Goal: Task Accomplishment & Management: Use online tool/utility

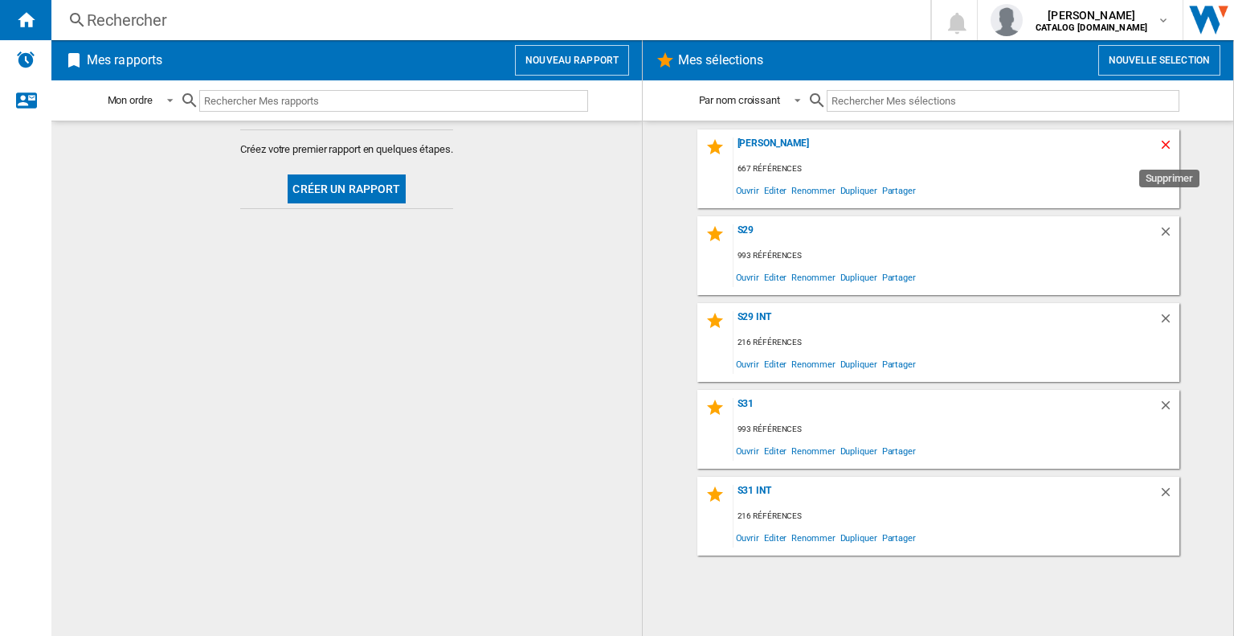
click at [1172, 146] on ng-md-icon "Supprimer" at bounding box center [1168, 146] width 19 height 19
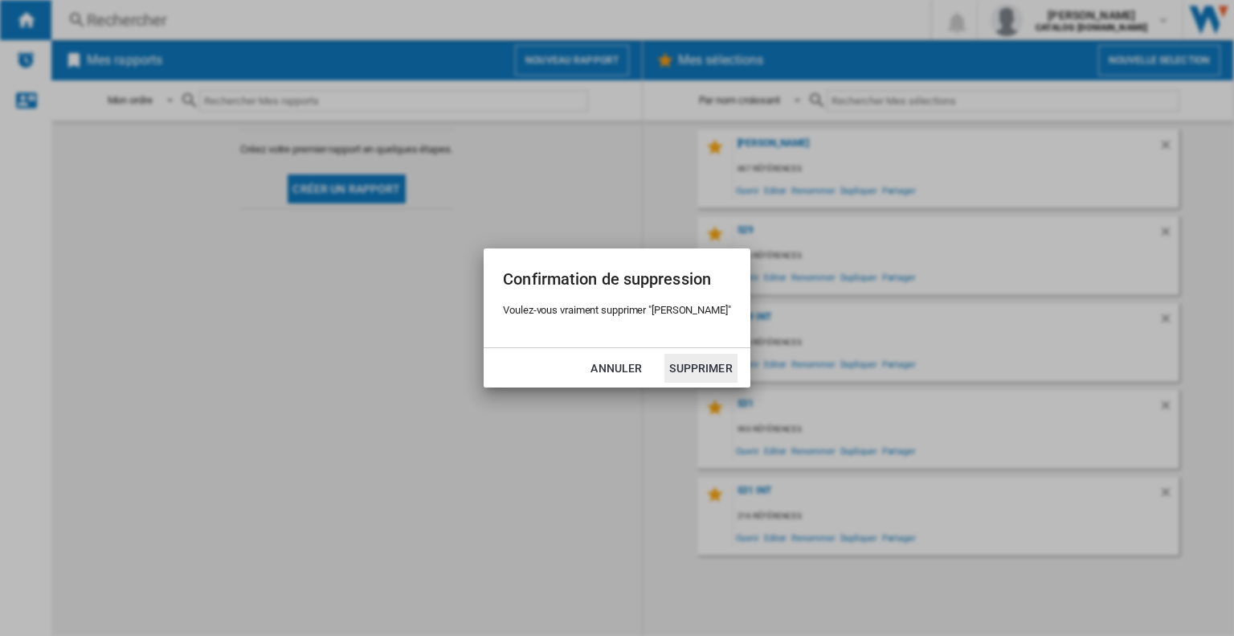
click at [688, 367] on button "Supprimer" at bounding box center [701, 368] width 72 height 29
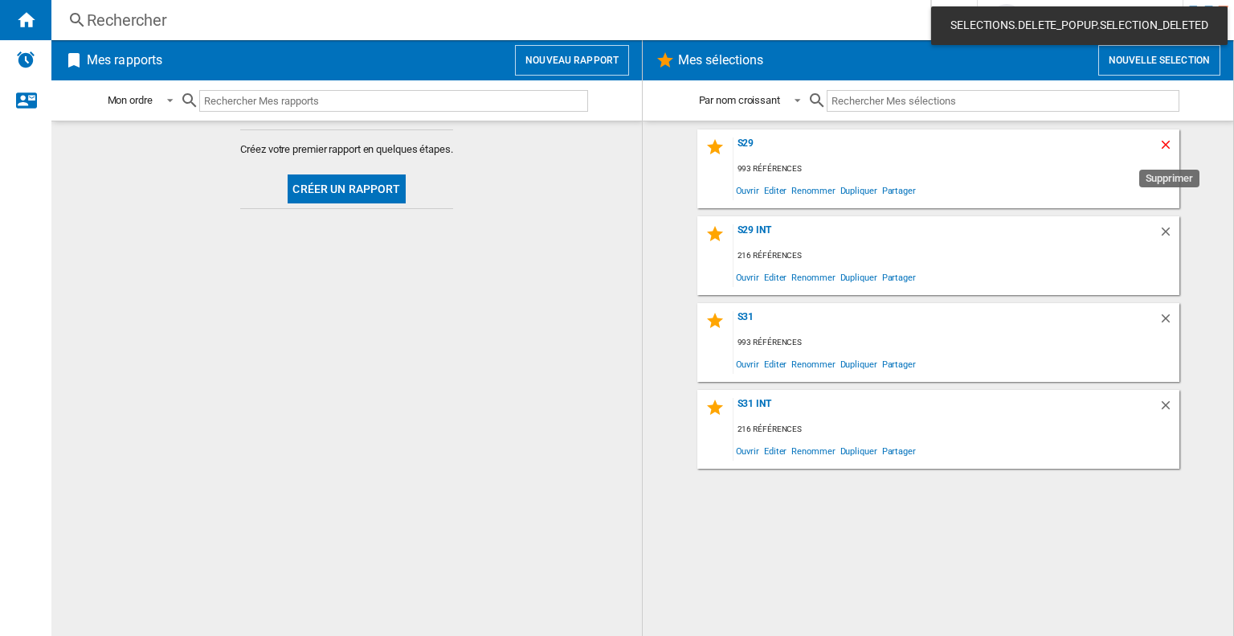
click at [1170, 140] on ng-md-icon "Supprimer" at bounding box center [1168, 146] width 19 height 19
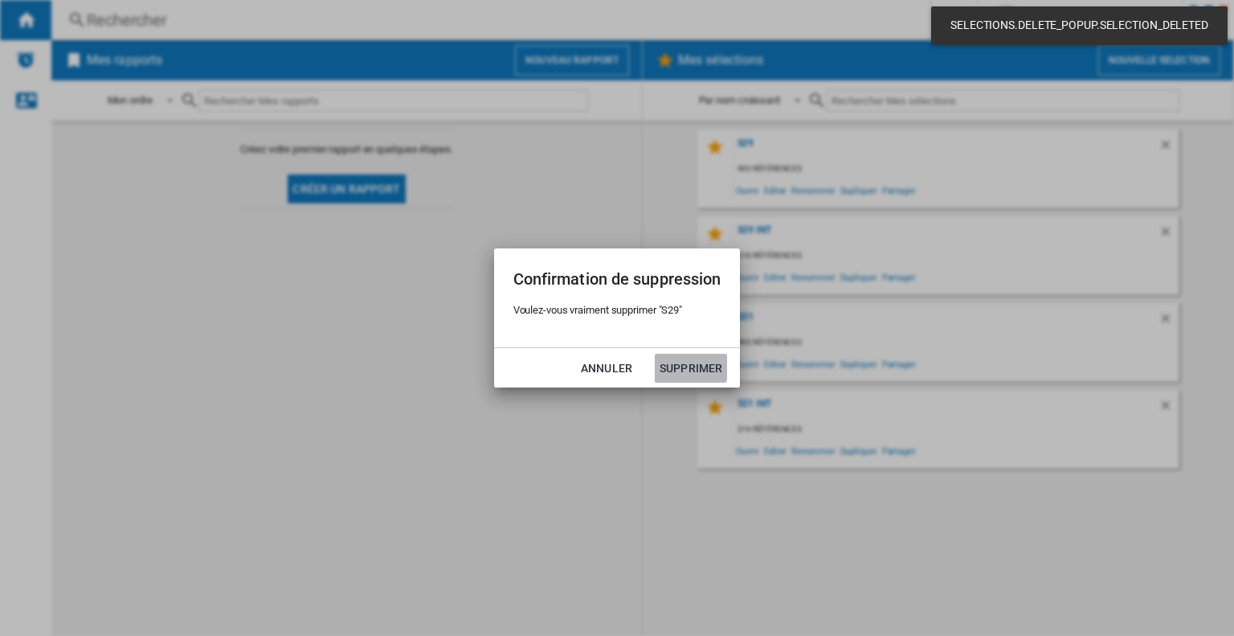
click at [690, 362] on button "Supprimer" at bounding box center [691, 368] width 72 height 29
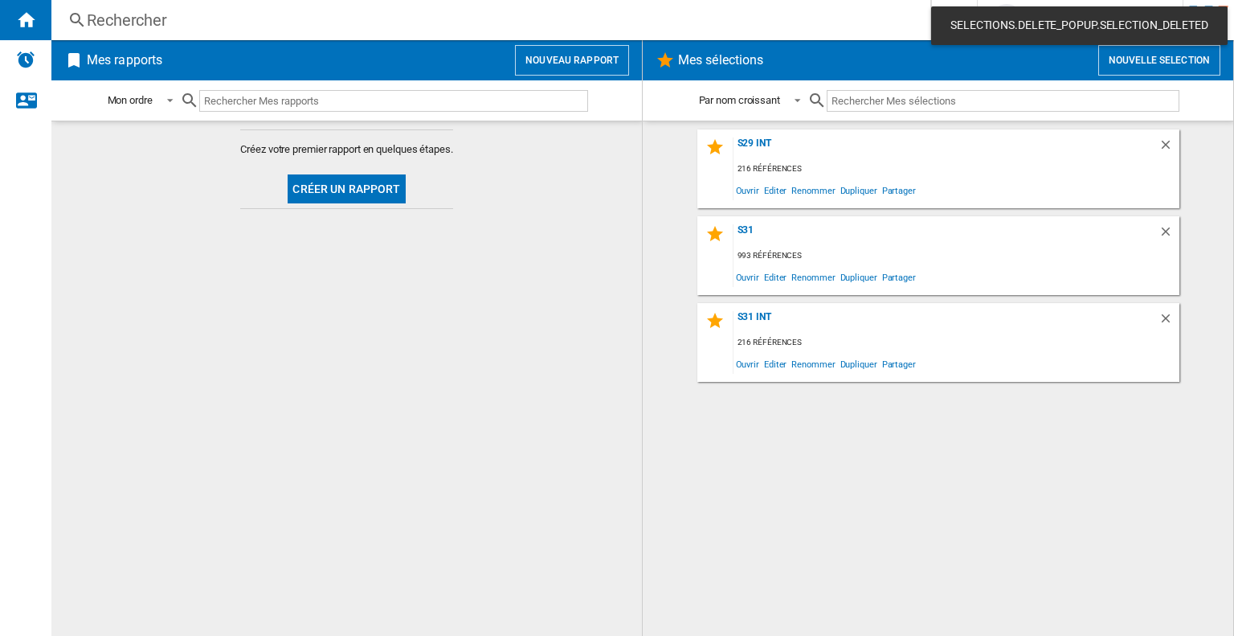
click at [1175, 59] on button "Nouvelle selection" at bounding box center [1160, 60] width 122 height 31
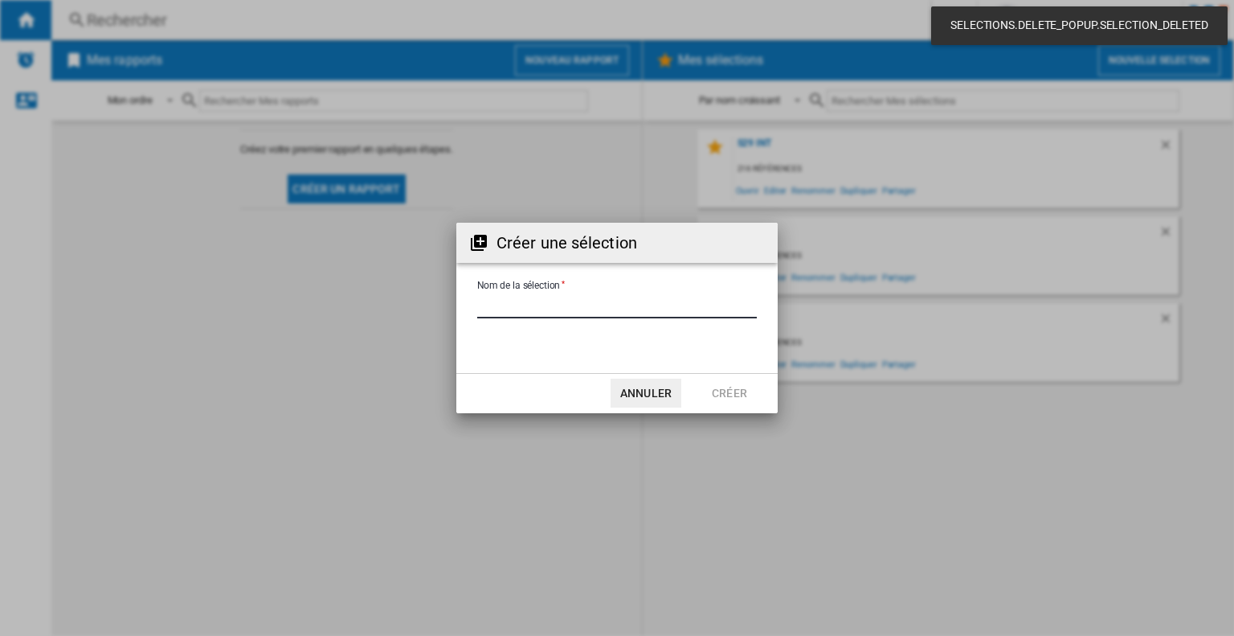
click at [588, 312] on input "Nom de la sélection" at bounding box center [617, 306] width 280 height 24
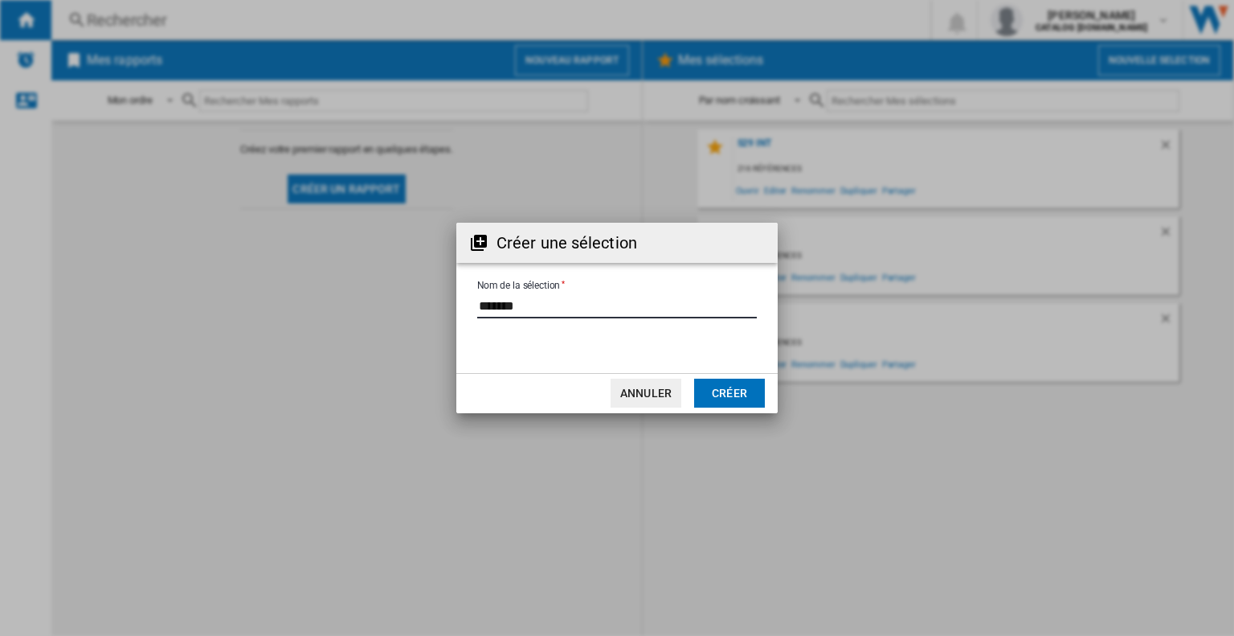
type input "*******"
click at [731, 388] on button "Créer" at bounding box center [729, 392] width 71 height 29
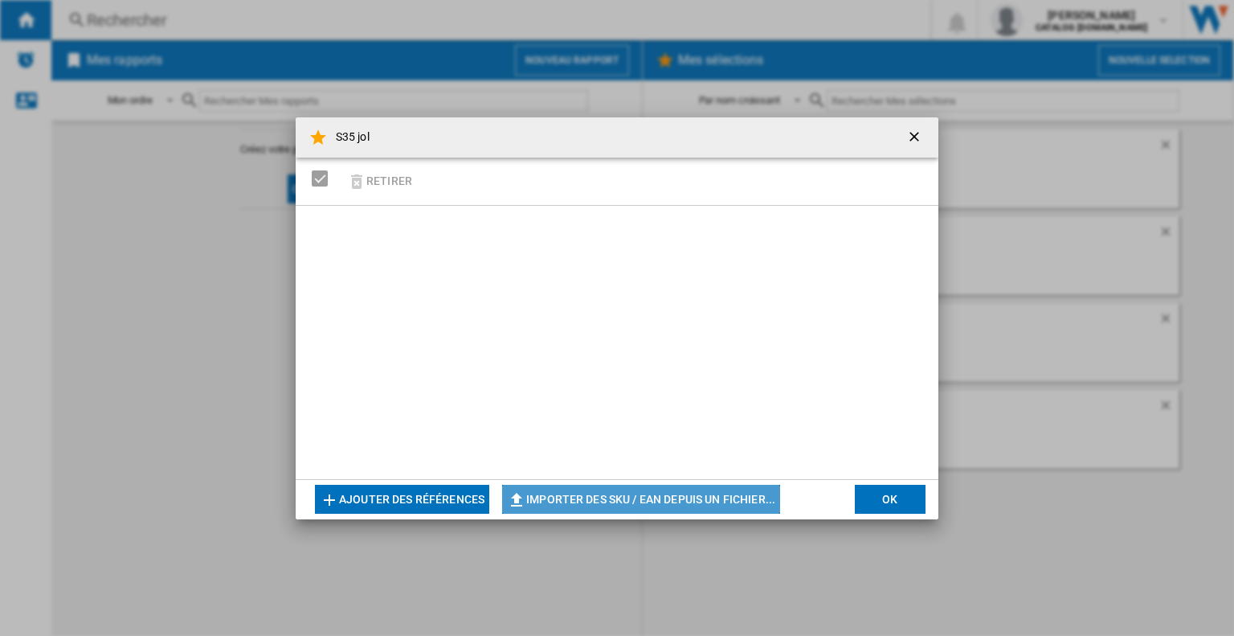
click at [686, 503] on button "Importer des SKU / EAN depuis un fichier..." at bounding box center [641, 499] width 278 height 29
type input "**********"
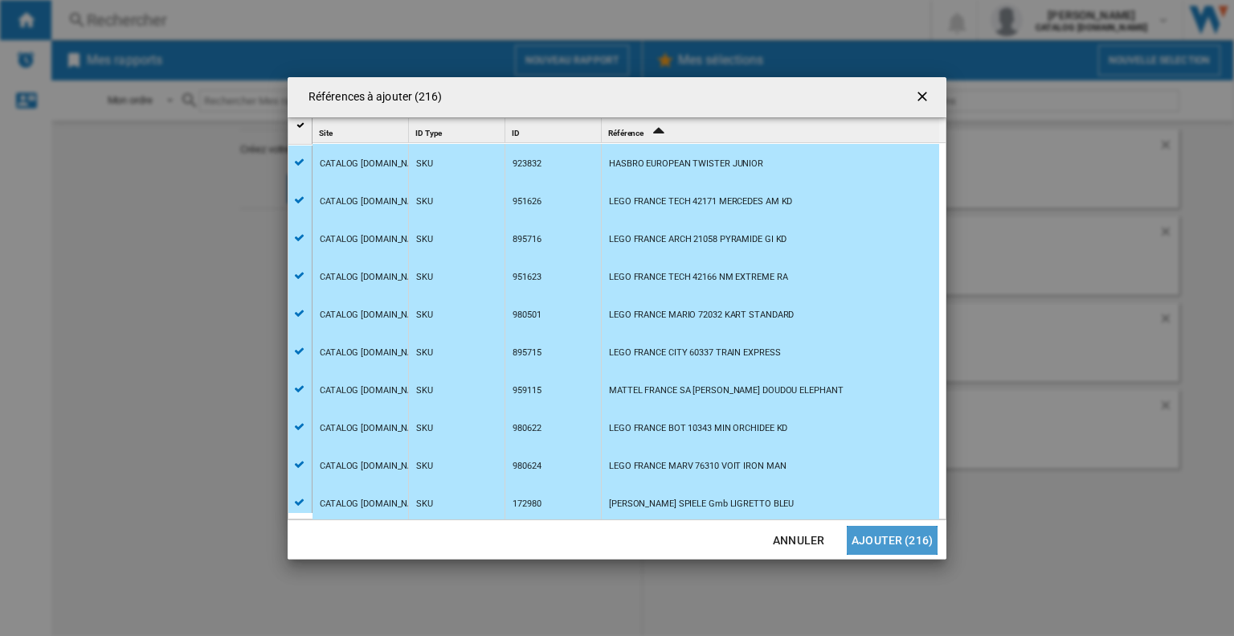
click at [915, 539] on button "Ajouter (216)" at bounding box center [892, 540] width 91 height 29
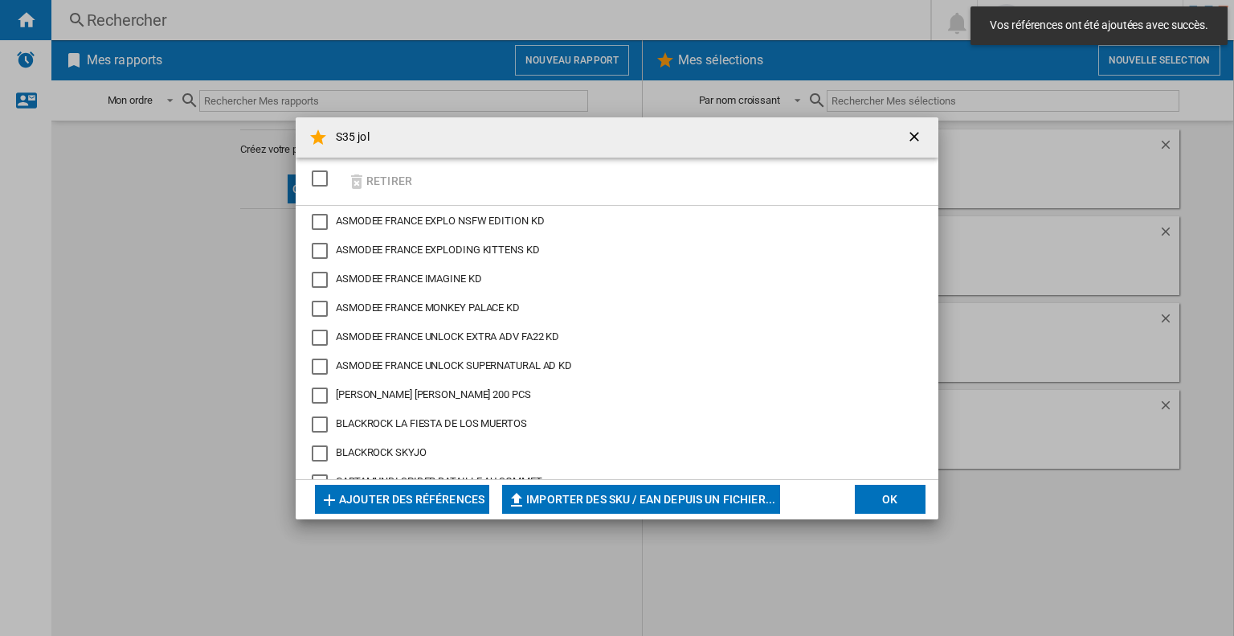
click at [898, 497] on button "OK" at bounding box center [890, 499] width 71 height 29
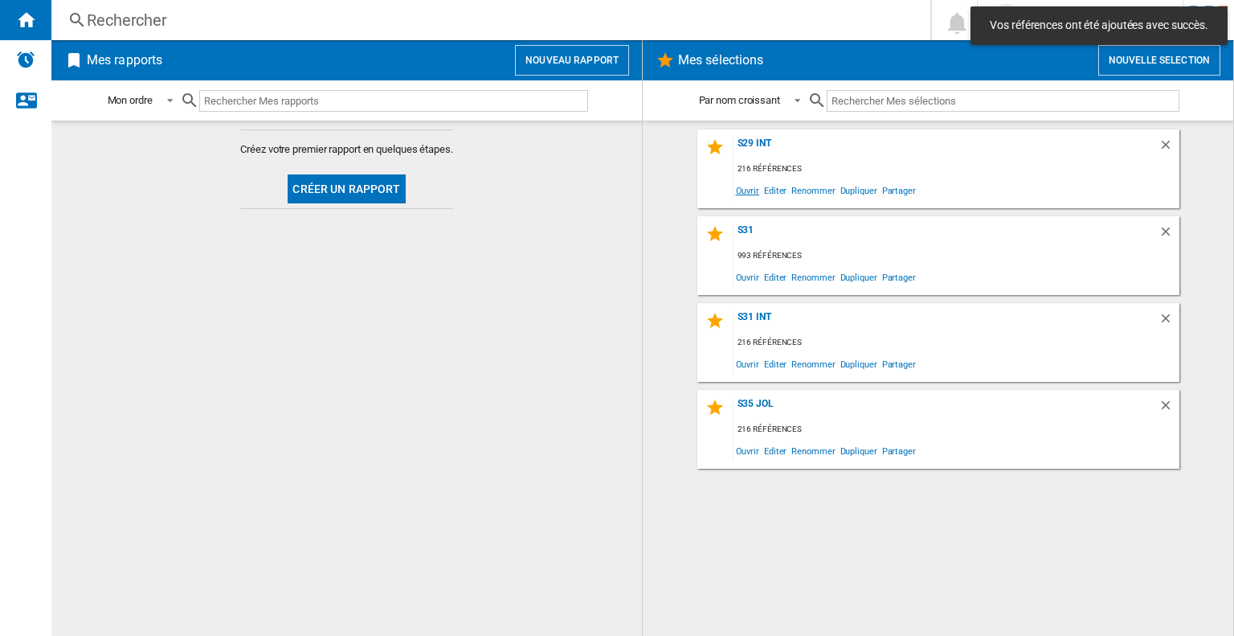
click at [748, 189] on span "Ouvrir" at bounding box center [748, 190] width 28 height 22
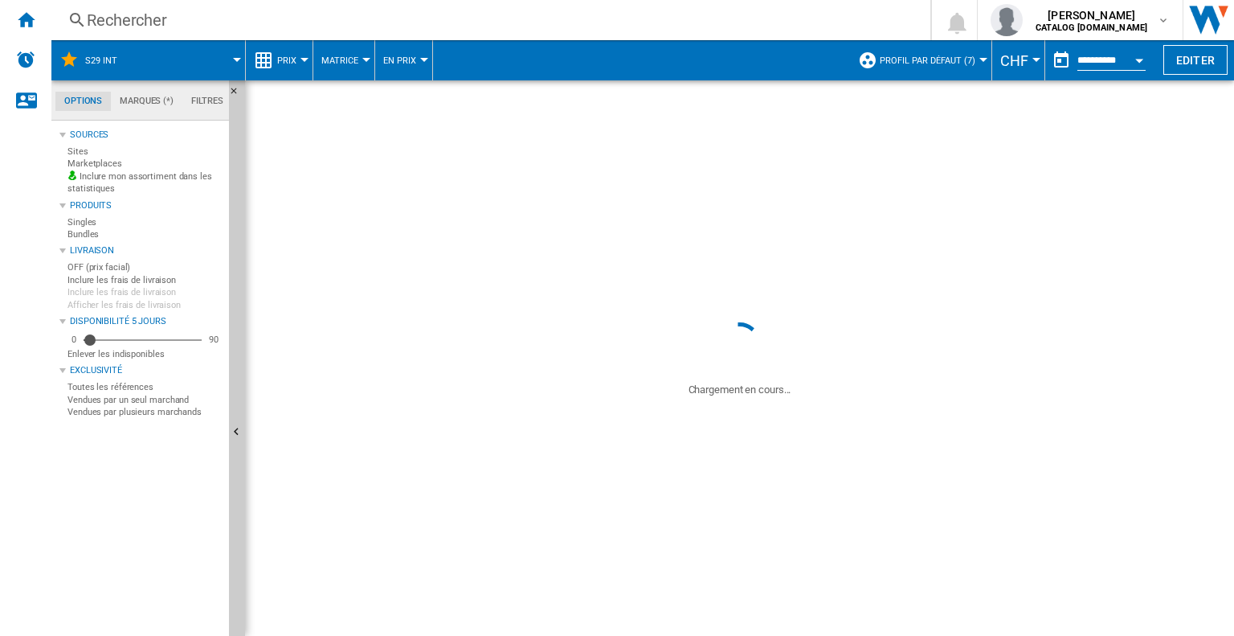
click at [211, 473] on div "Sources Sites Marketplaces Inclure mon assortiment dans les statistiques Produi…" at bounding box center [140, 380] width 163 height 511
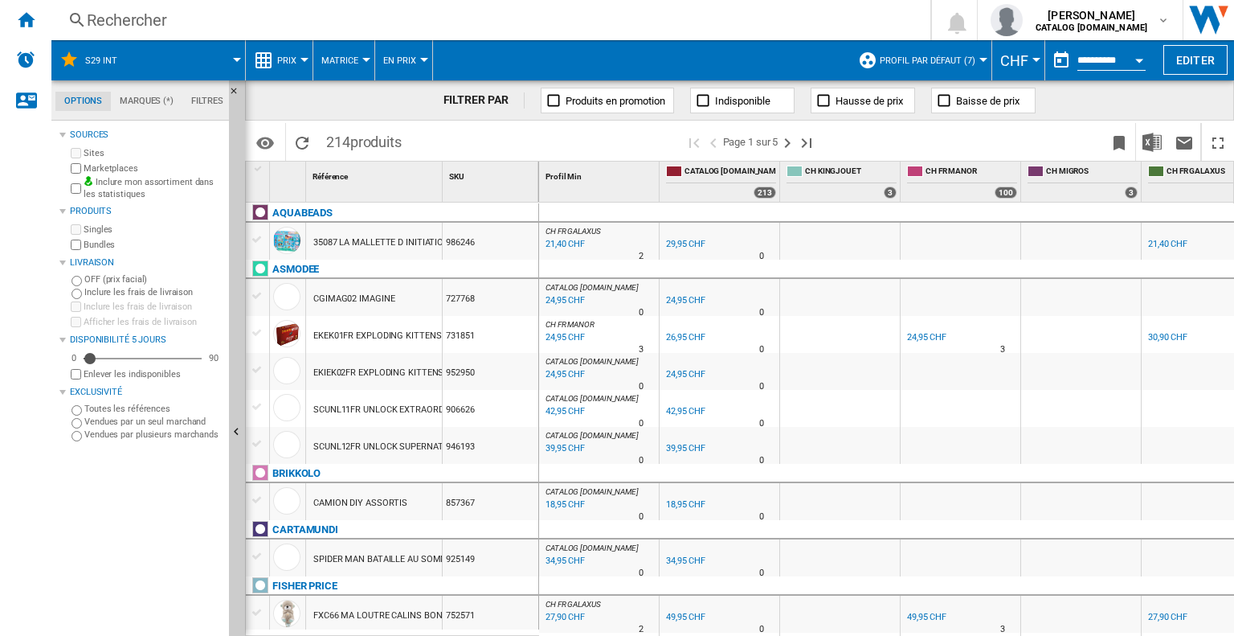
click at [939, 55] on span "Profil par défaut (7)" at bounding box center [928, 60] width 96 height 10
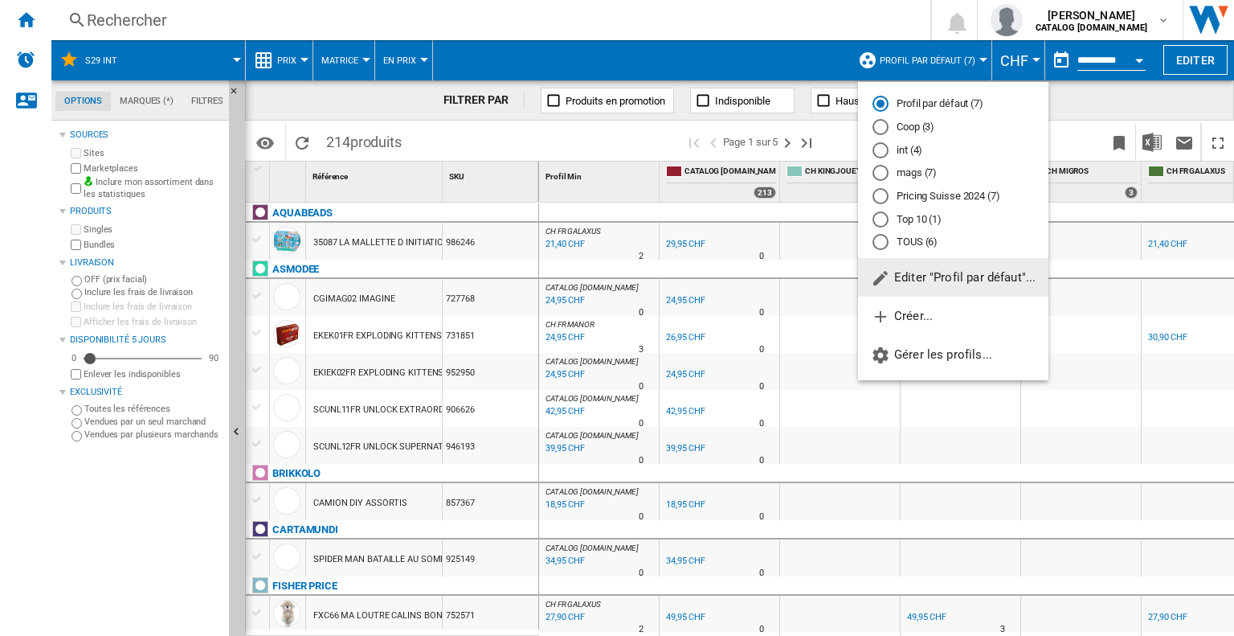
click at [900, 152] on md-radio-button "int (4)" at bounding box center [954, 149] width 162 height 15
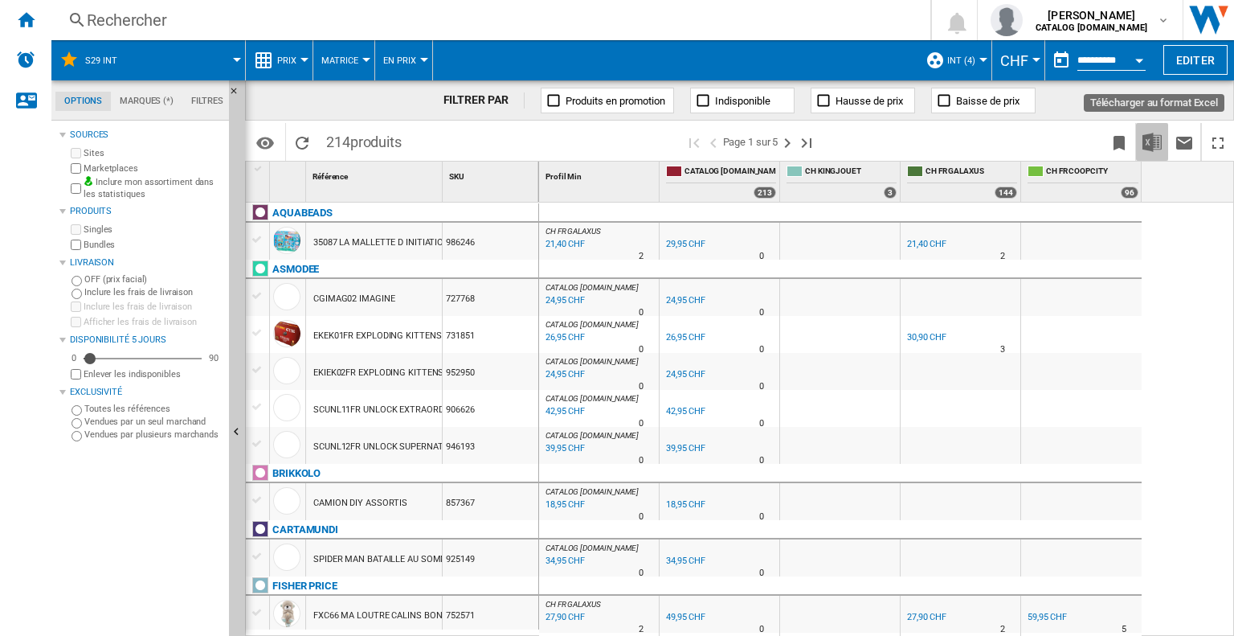
click at [1145, 141] on img "Télécharger au format Excel" at bounding box center [1152, 142] width 19 height 19
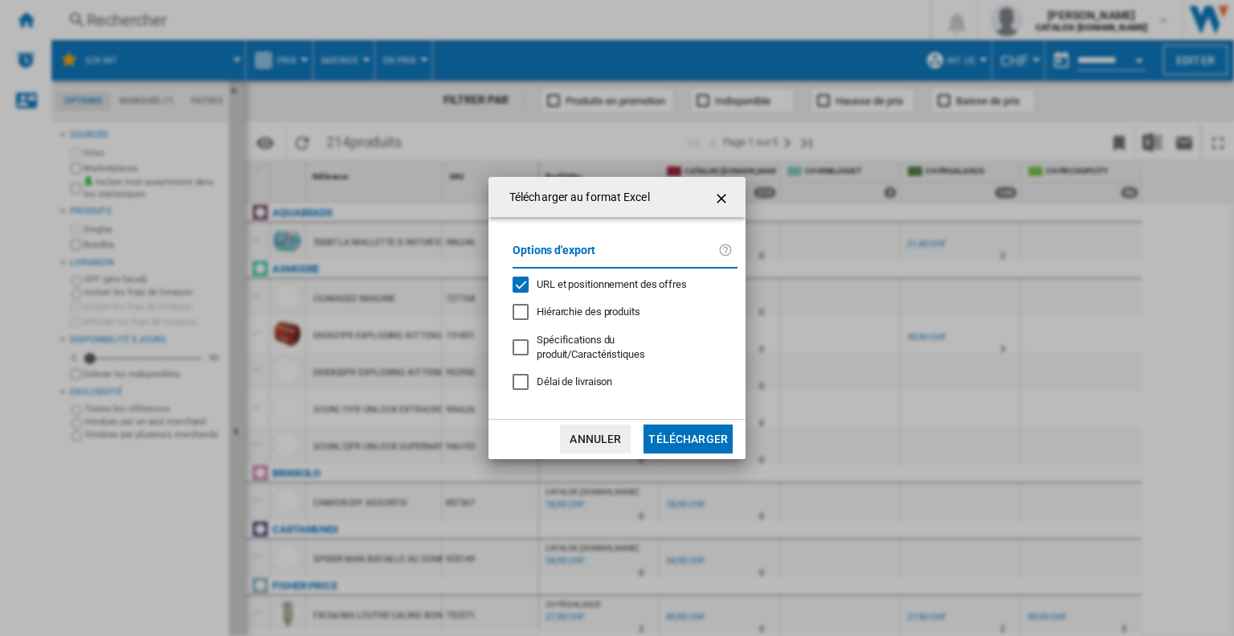
click at [611, 285] on span "URL et positionnement des offres" at bounding box center [612, 284] width 150 height 12
click at [713, 432] on button "Télécharger" at bounding box center [688, 438] width 89 height 29
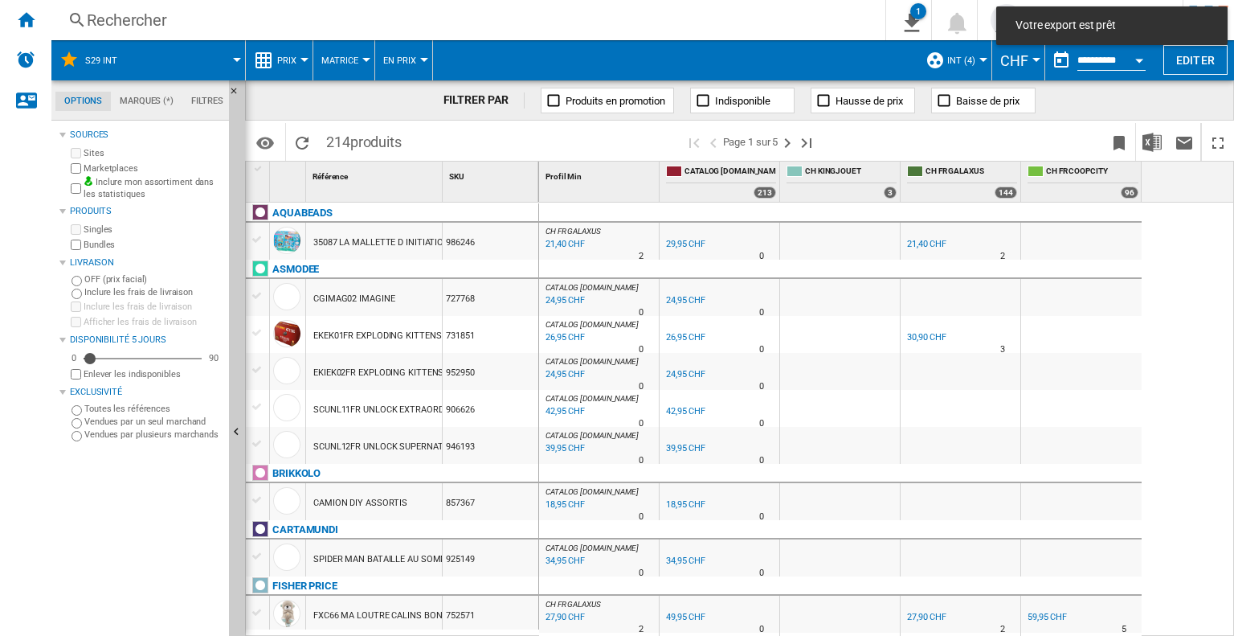
click at [1132, 51] on button "Open calendar" at bounding box center [1139, 57] width 29 height 29
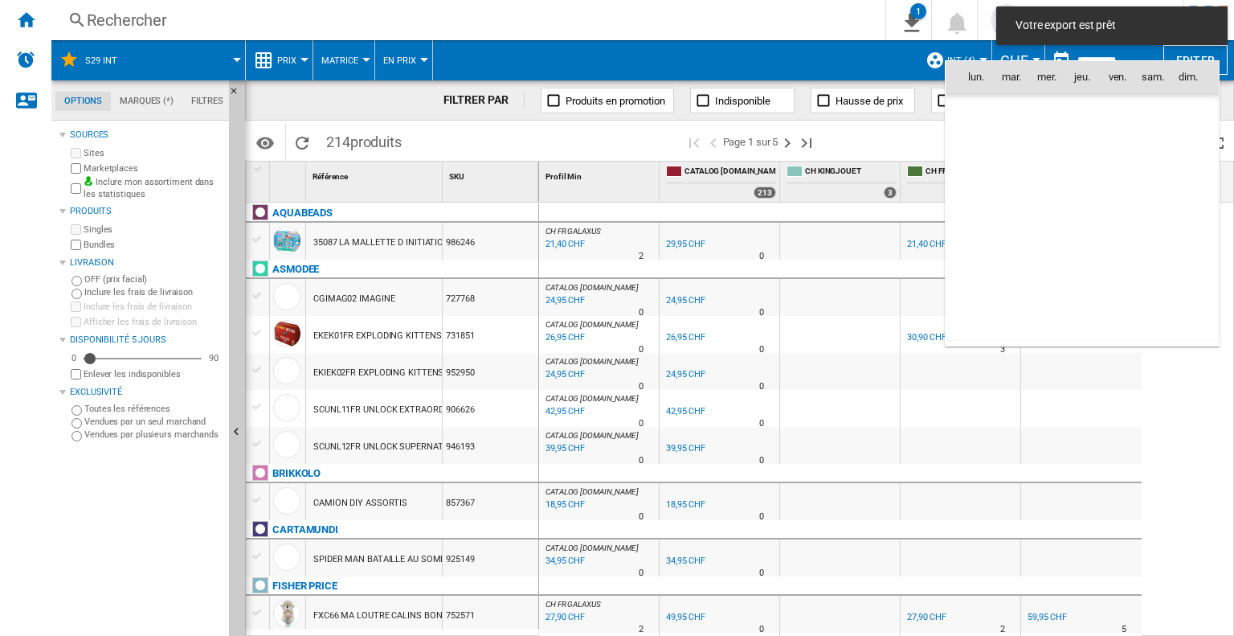
scroll to position [7666, 0]
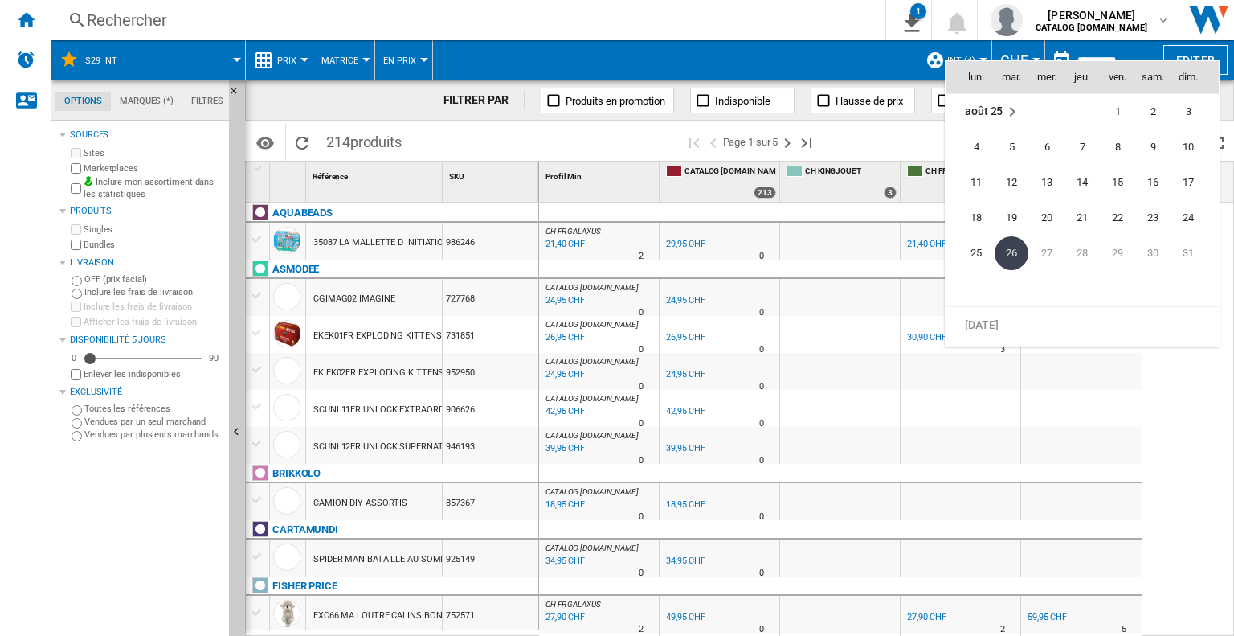
click at [1189, 375] on div at bounding box center [617, 318] width 1234 height 636
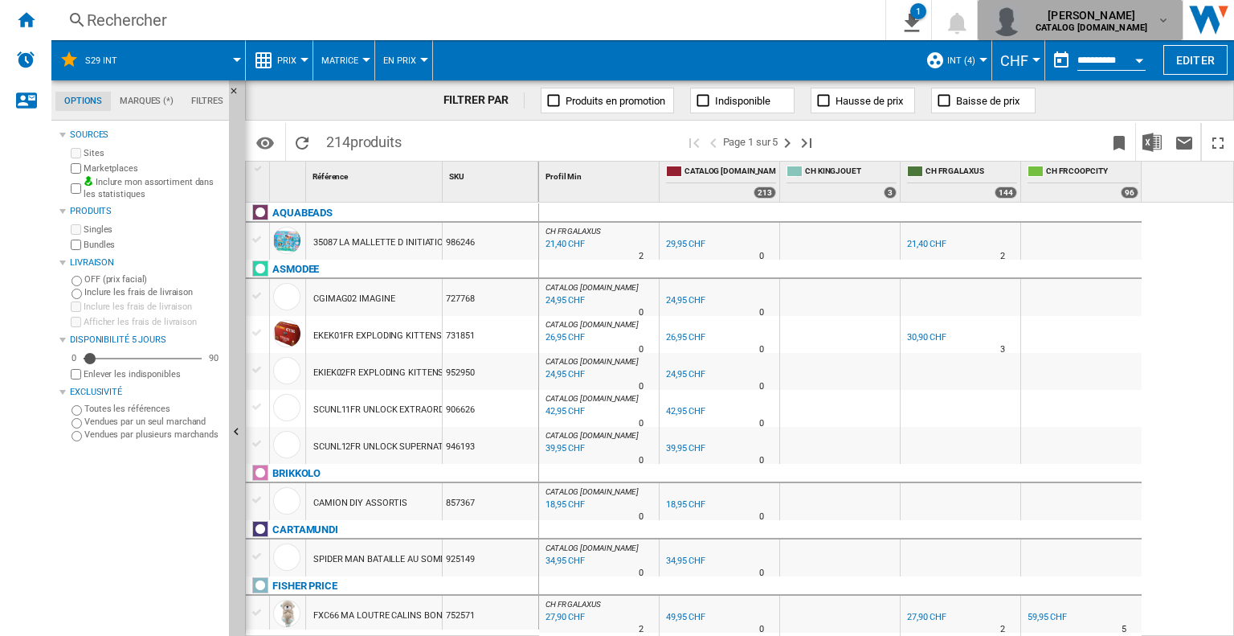
click at [1119, 17] on span "[PERSON_NAME]" at bounding box center [1092, 15] width 112 height 16
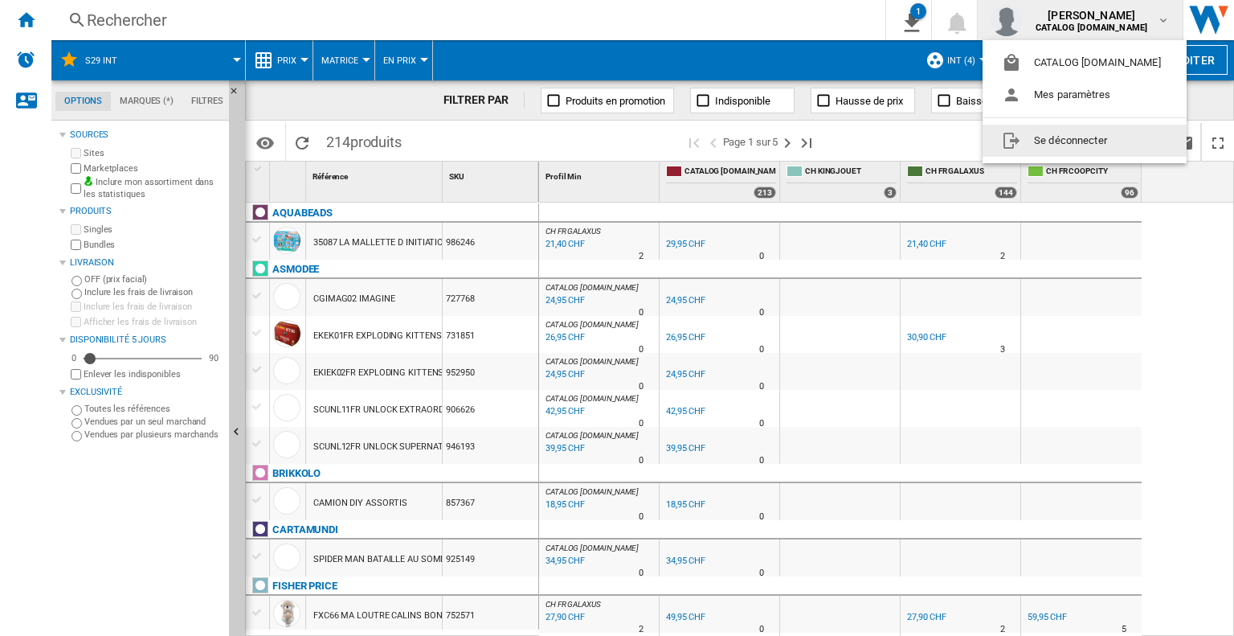
click at [1209, 293] on md-backdrop at bounding box center [617, 318] width 1234 height 636
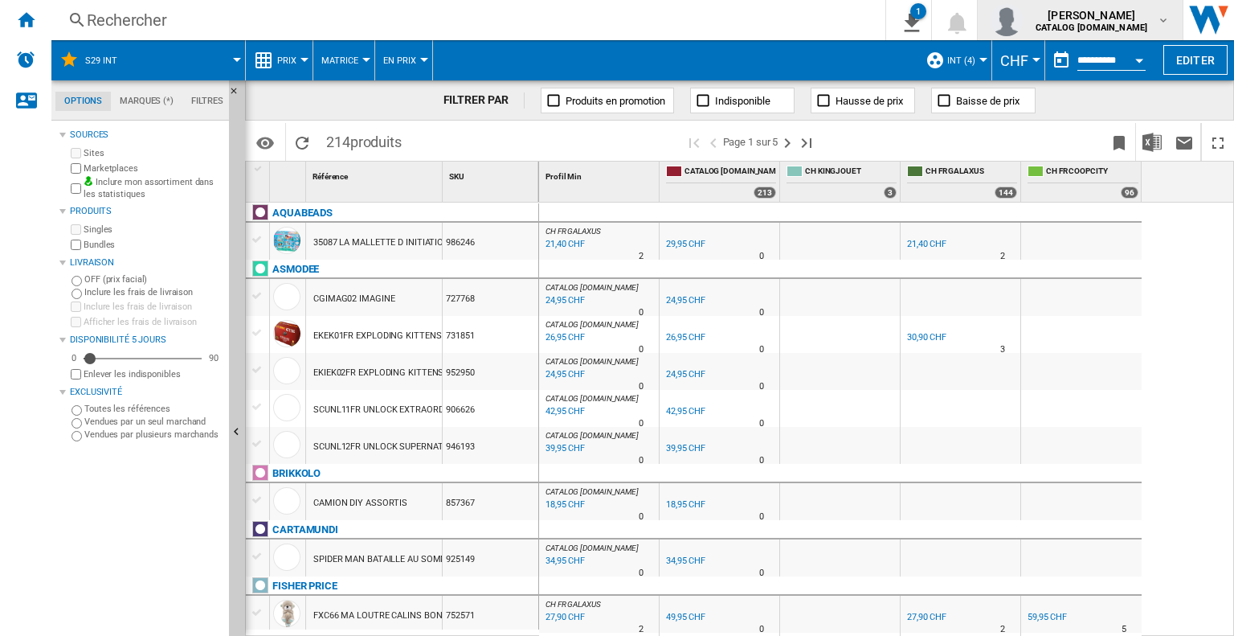
click at [1108, 31] on b "CATALOG [DOMAIN_NAME]" at bounding box center [1092, 28] width 112 height 10
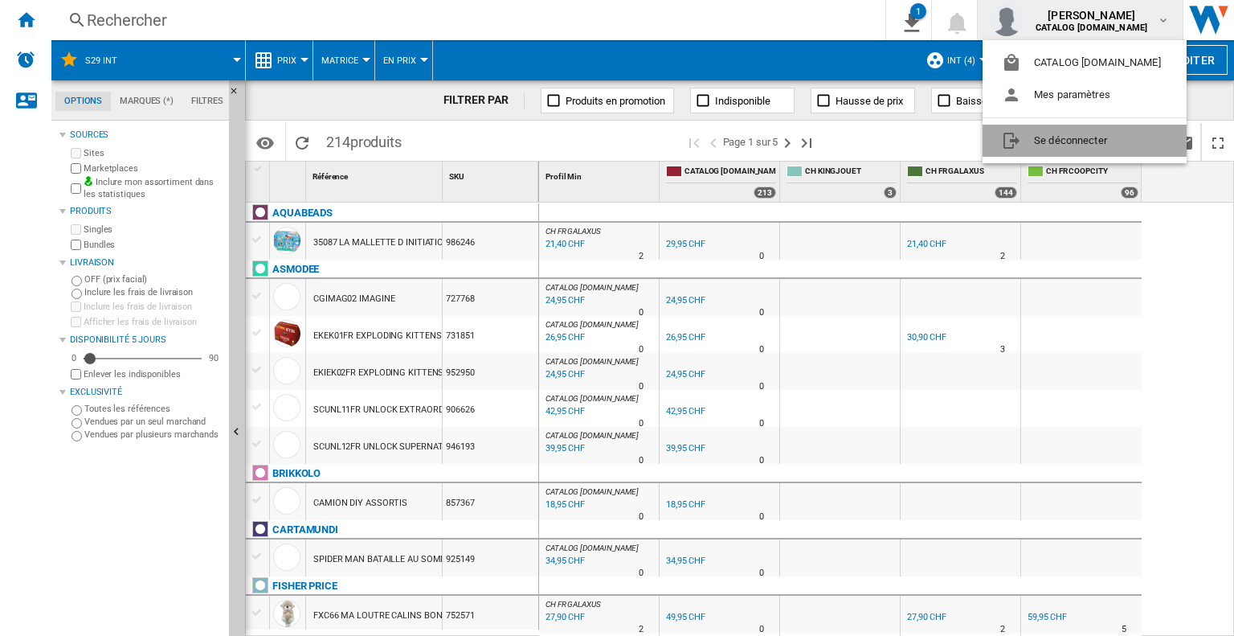
click at [1099, 142] on button "Se déconnecter" at bounding box center [1085, 141] width 204 height 32
